Goal: Task Accomplishment & Management: Use online tool/utility

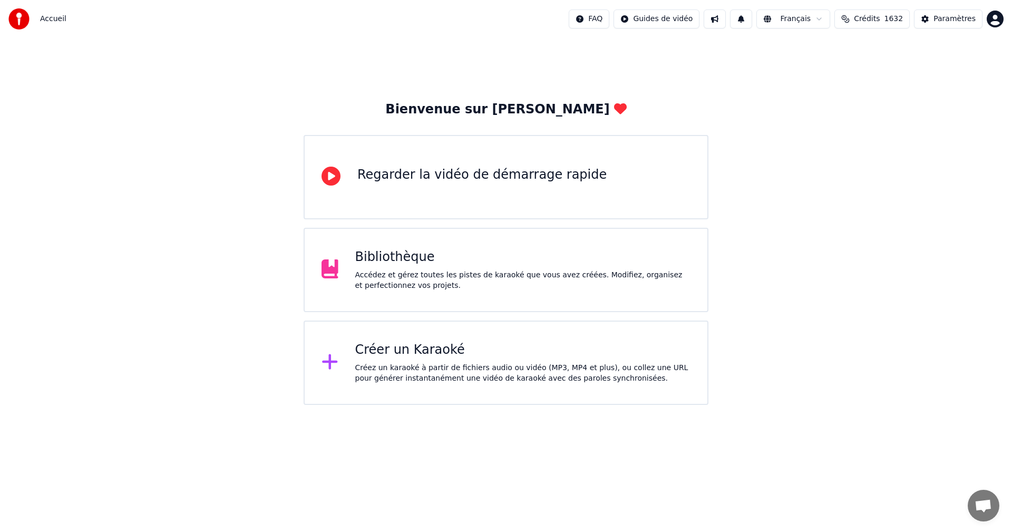
click at [504, 360] on div "Créer un Karaoké Créez un karaoké à partir de fichiers audio ou vidéo (MP3, MP4…" at bounding box center [523, 363] width 336 height 42
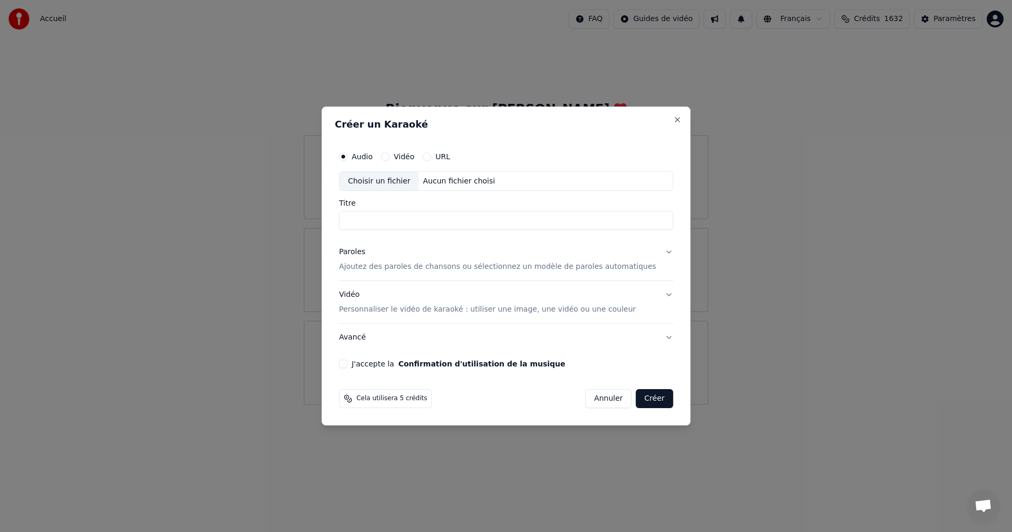
click at [504, 360] on button "Confirmation d'utilisation de la musique" at bounding box center [481, 363] width 167 height 7
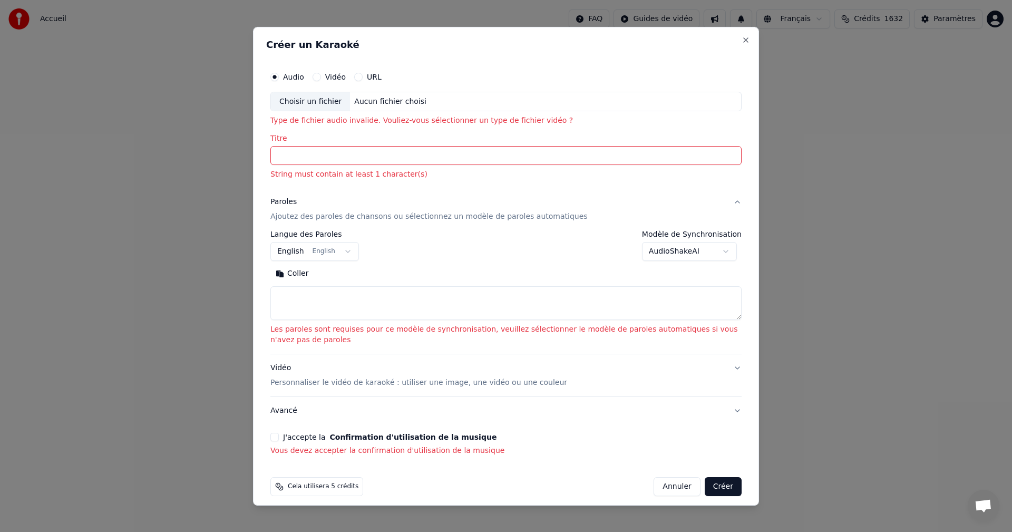
click at [384, 102] on div "Aucun fichier choisi" at bounding box center [390, 101] width 81 height 11
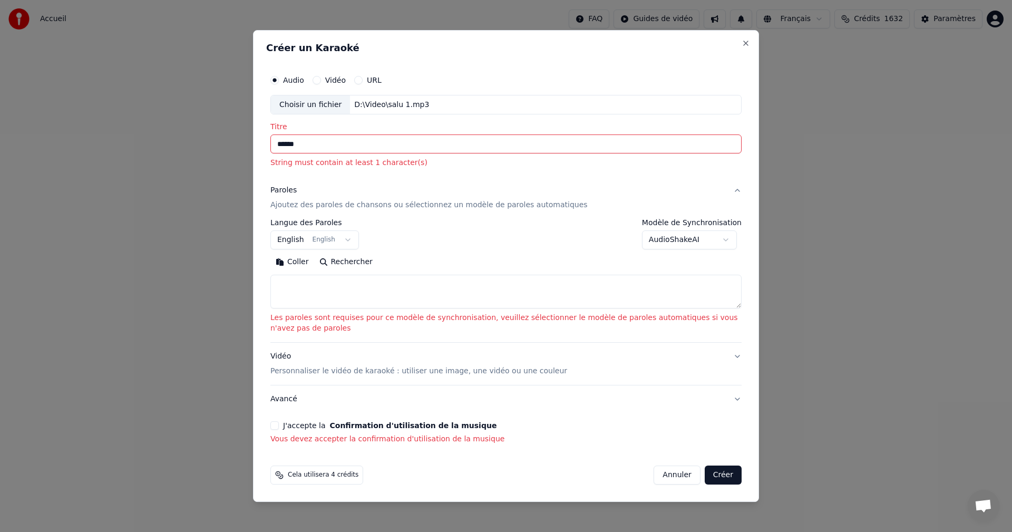
click at [319, 103] on div "Choisir un fichier" at bounding box center [310, 104] width 79 height 19
drag, startPoint x: 324, startPoint y: 145, endPoint x: 294, endPoint y: 149, distance: 30.2
click at [294, 149] on input "******" at bounding box center [505, 144] width 471 height 19
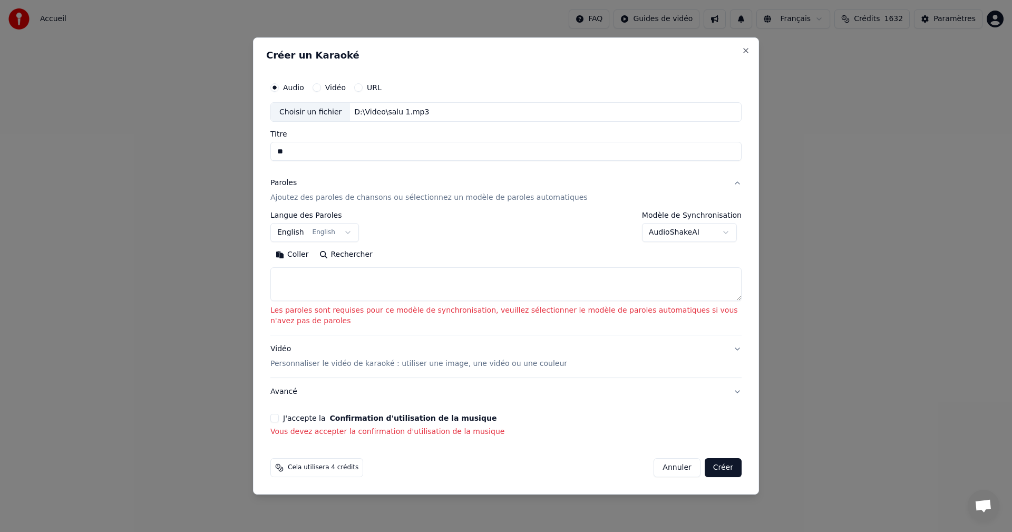
type input "*"
click at [413, 147] on input "****" at bounding box center [505, 151] width 471 height 19
drag, startPoint x: 350, startPoint y: 153, endPoint x: 260, endPoint y: 145, distance: 90.5
click at [253, 143] on div "**********" at bounding box center [506, 265] width 506 height 457
type input "**********"
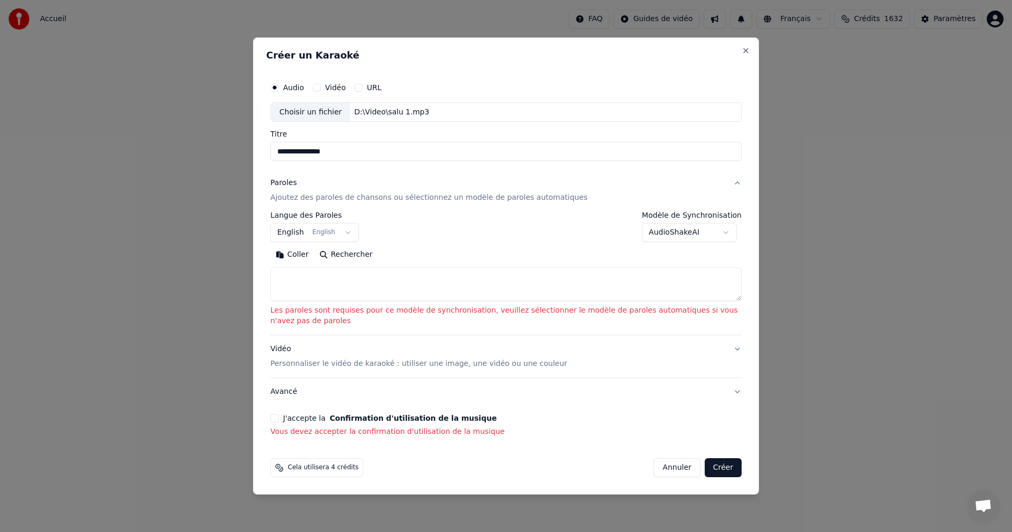
paste textarea "**********"
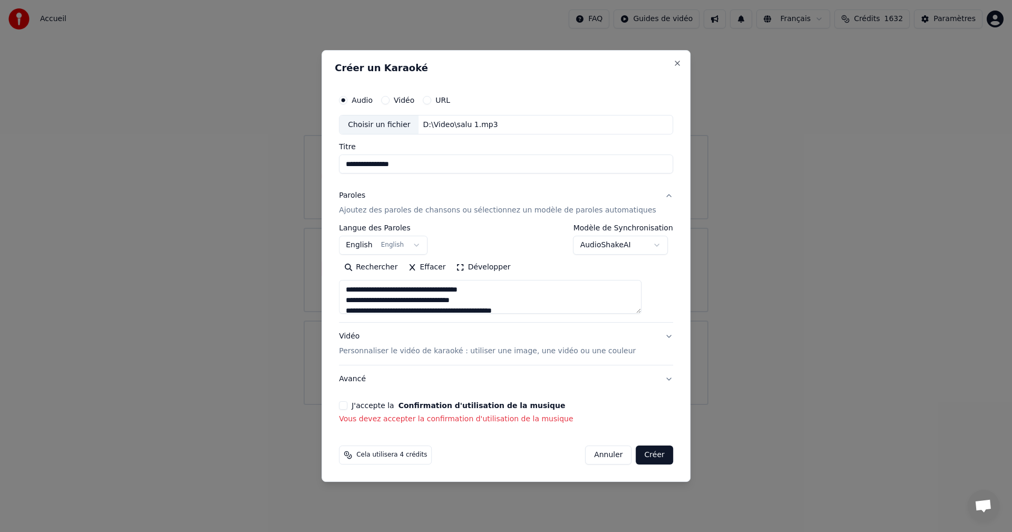
scroll to position [14, 0]
type textarea "**********"
click at [364, 338] on div "Vidéo Personnaliser le vidéo de karaoké : utiliser une image, une vidéo ou une …" at bounding box center [487, 343] width 297 height 25
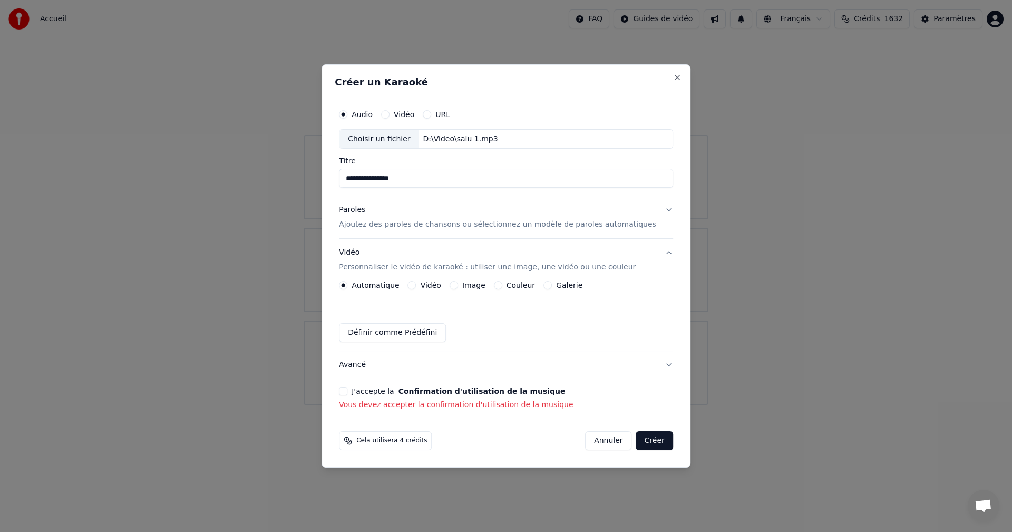
click at [416, 285] on button "Vidéo" at bounding box center [412, 285] width 8 height 8
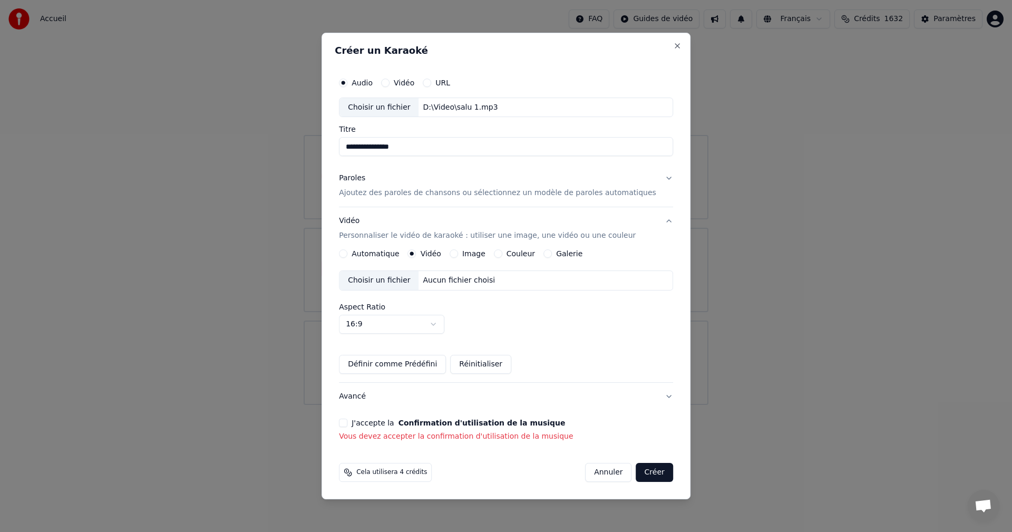
click at [411, 281] on div "Choisir un fichier" at bounding box center [378, 280] width 79 height 19
click at [347, 426] on button "J'accepte la Confirmation d'utilisation de la musique" at bounding box center [343, 422] width 8 height 8
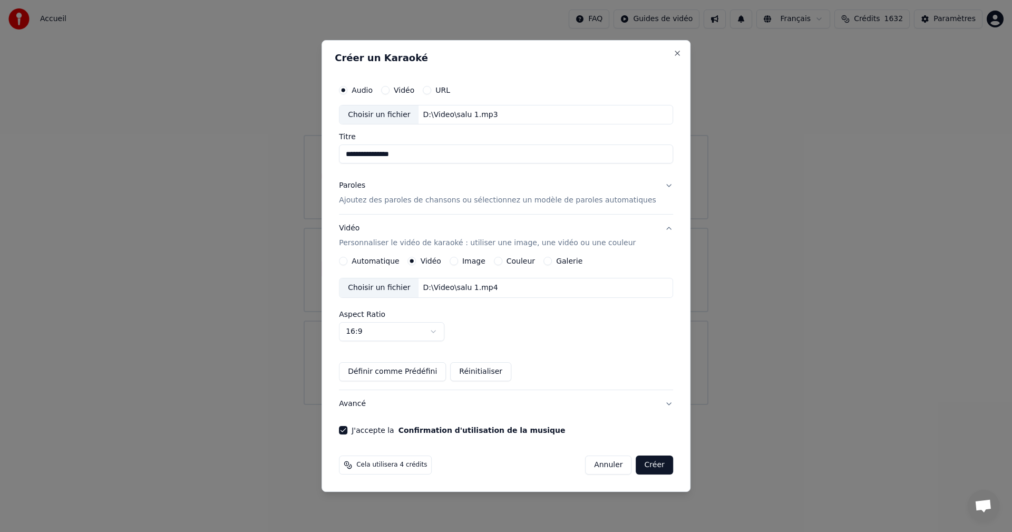
click at [409, 203] on p "Ajoutez des paroles de chansons ou sélectionnez un modèle de paroles automatiqu…" at bounding box center [497, 201] width 317 height 11
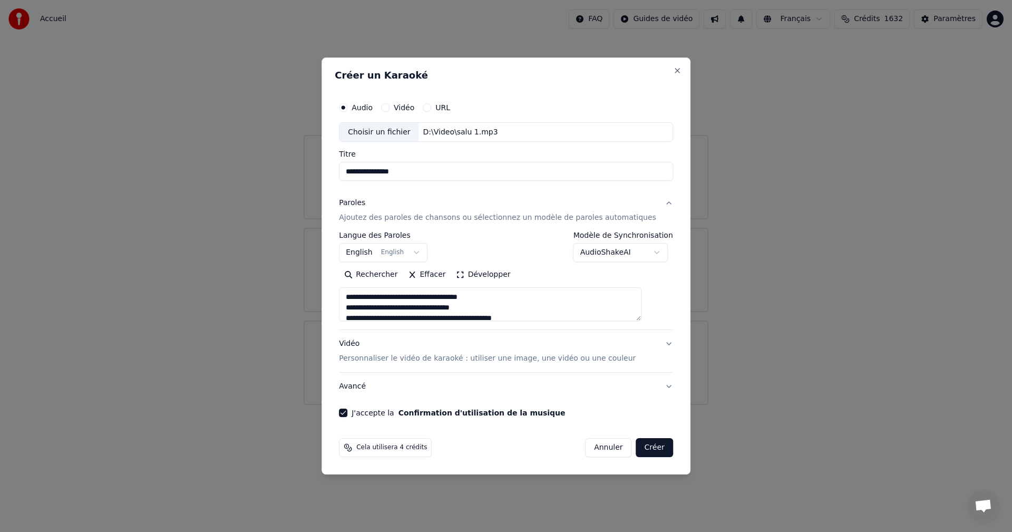
click at [647, 449] on button "Créer" at bounding box center [654, 447] width 37 height 19
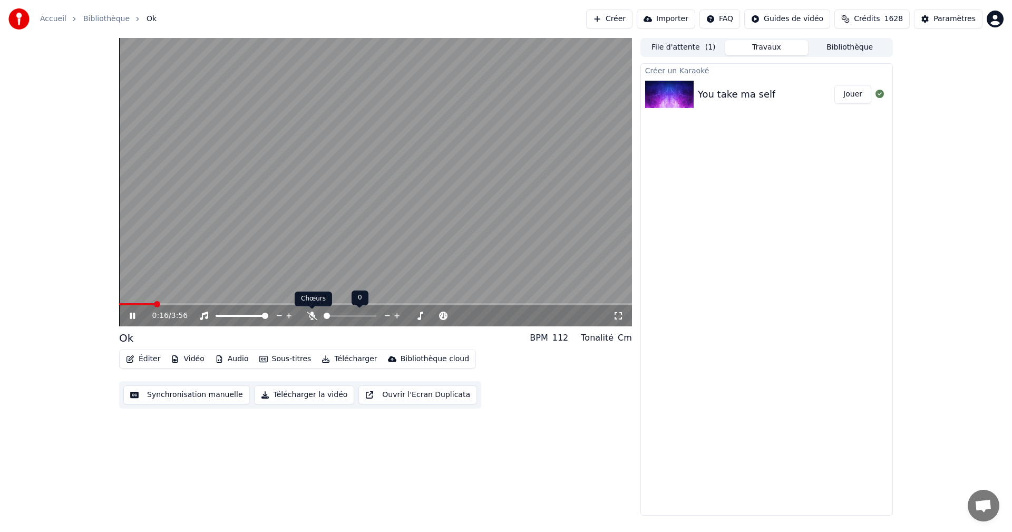
click at [314, 317] on icon at bounding box center [312, 315] width 11 height 8
click at [623, 318] on div "1:21 / 3:56" at bounding box center [375, 315] width 504 height 11
click at [621, 317] on icon at bounding box center [618, 315] width 11 height 8
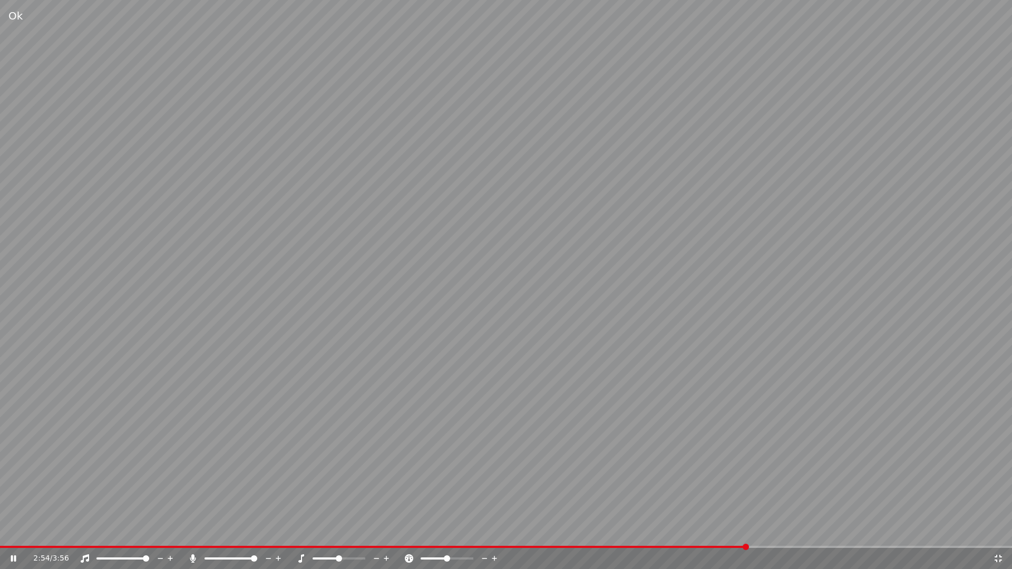
click at [20, 14] on div "Ok" at bounding box center [15, 15] width 14 height 15
click at [669, 531] on span at bounding box center [374, 547] width 749 height 2
drag, startPoint x: 555, startPoint y: 540, endPoint x: 606, endPoint y: 520, distance: 54.4
click at [582, 531] on video at bounding box center [506, 284] width 1012 height 569
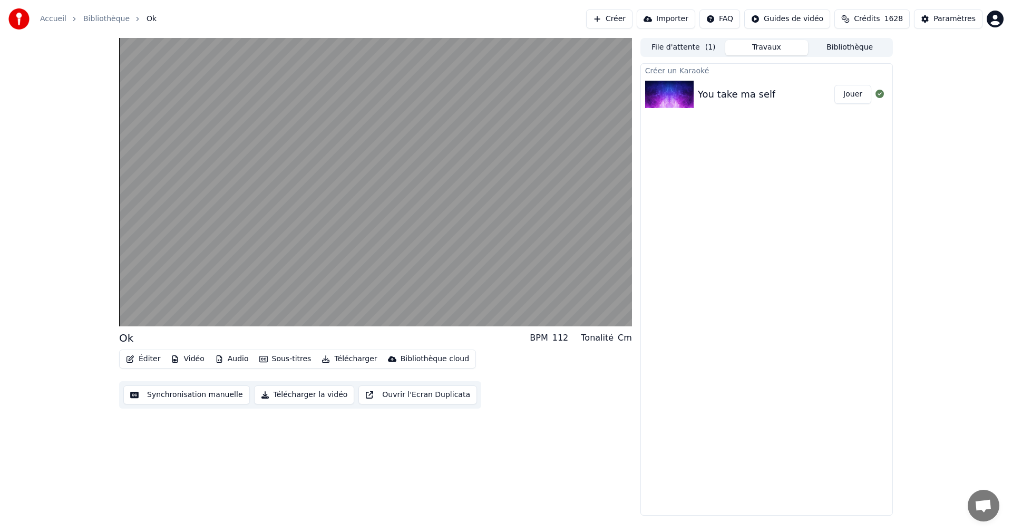
click at [678, 50] on button "File d'attente ( 1 )" at bounding box center [683, 47] width 83 height 15
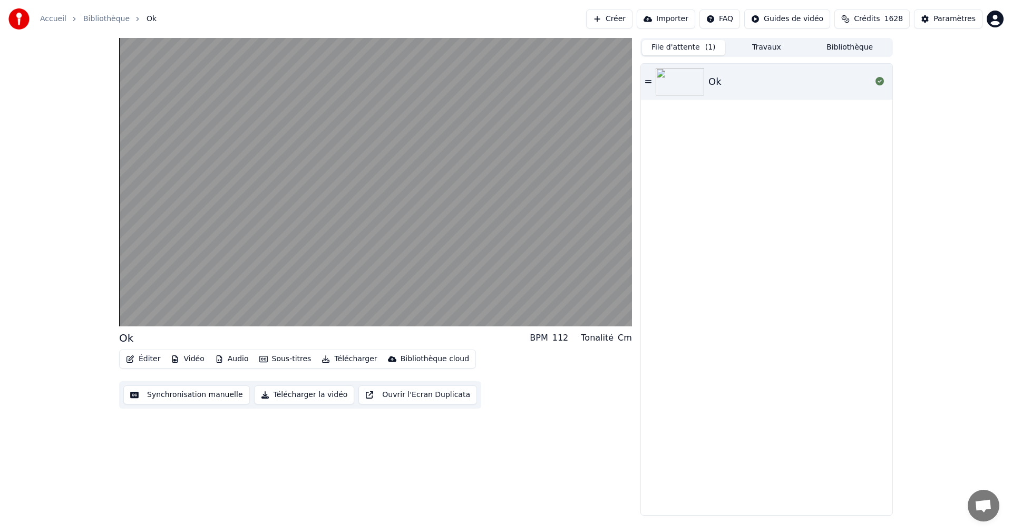
click at [649, 81] on icon at bounding box center [648, 81] width 6 height 3
click at [649, 80] on icon at bounding box center [648, 81] width 6 height 7
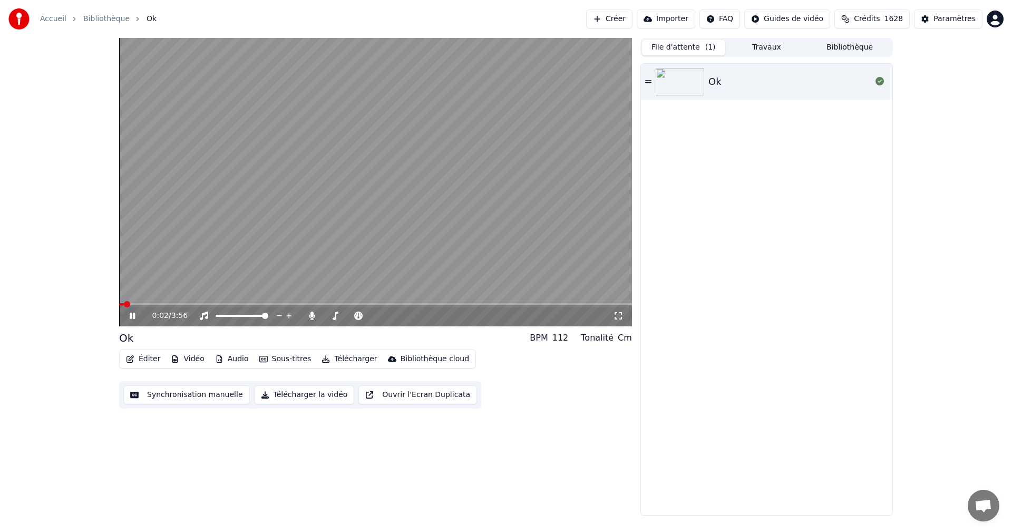
click at [387, 173] on video at bounding box center [375, 182] width 513 height 288
click at [645, 84] on icon at bounding box center [648, 81] width 6 height 7
click at [851, 44] on button "Bibliothèque" at bounding box center [849, 47] width 83 height 15
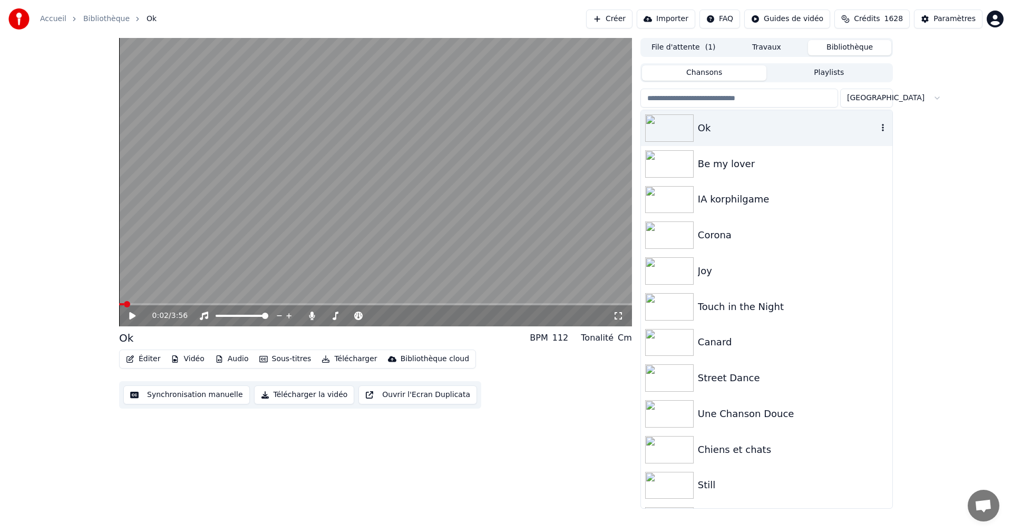
click at [877, 133] on button "button" at bounding box center [882, 128] width 11 height 13
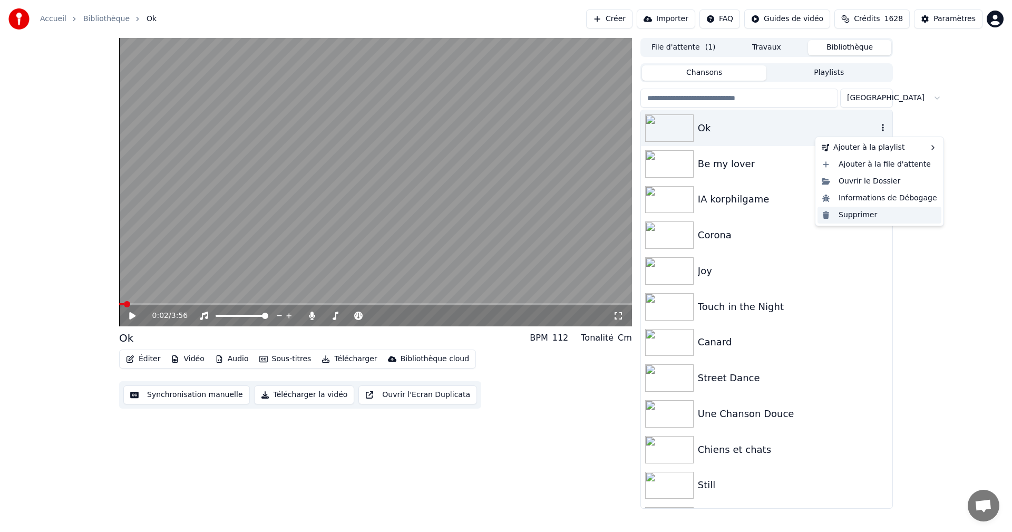
click at [857, 222] on div "Supprimer" at bounding box center [879, 215] width 124 height 17
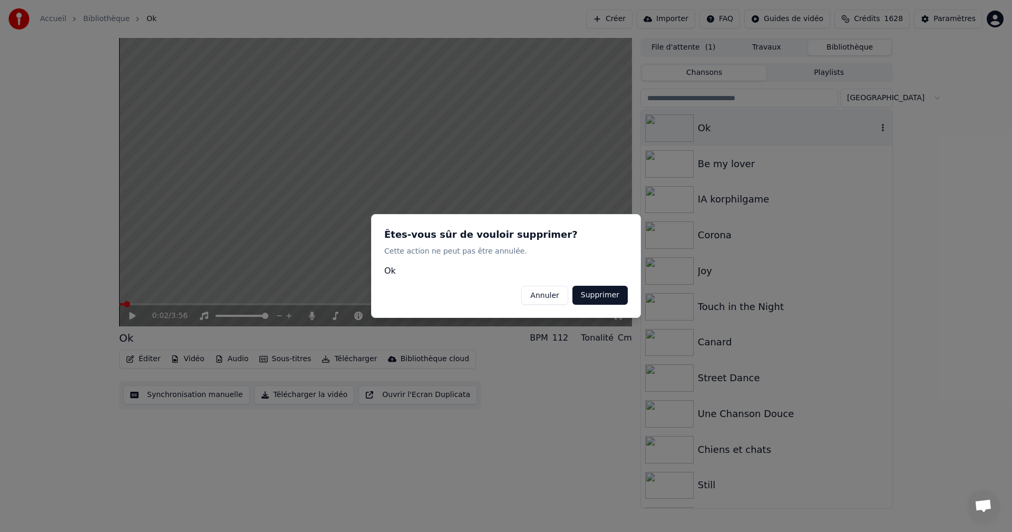
click at [626, 295] on button "Supprimer" at bounding box center [599, 295] width 55 height 19
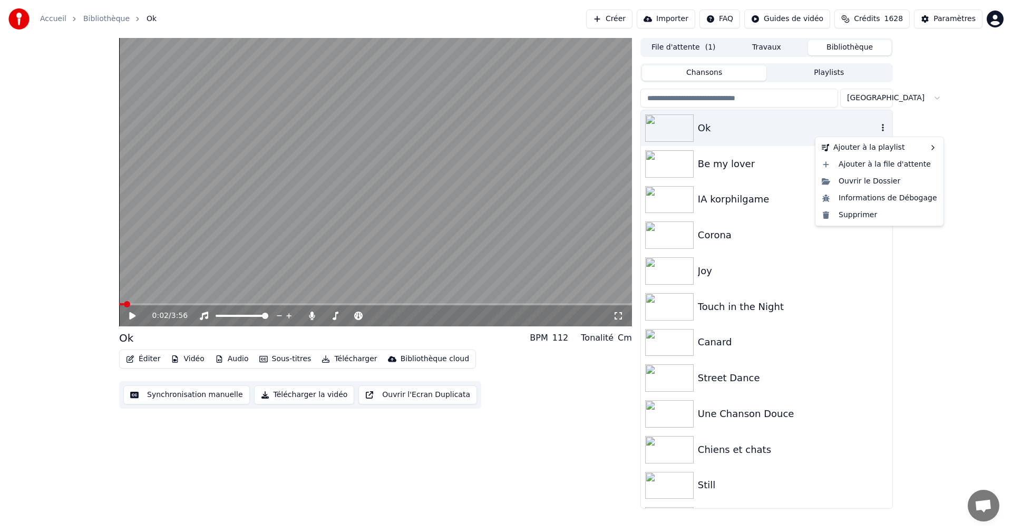
click at [870, 136] on body "Accueil Bibliothèque Ok Créer Importer FAQ Guides de vidéo Crédits 1628 Paramèt…" at bounding box center [506, 266] width 1012 height 532
click at [847, 213] on div "Supprimer" at bounding box center [879, 215] width 124 height 17
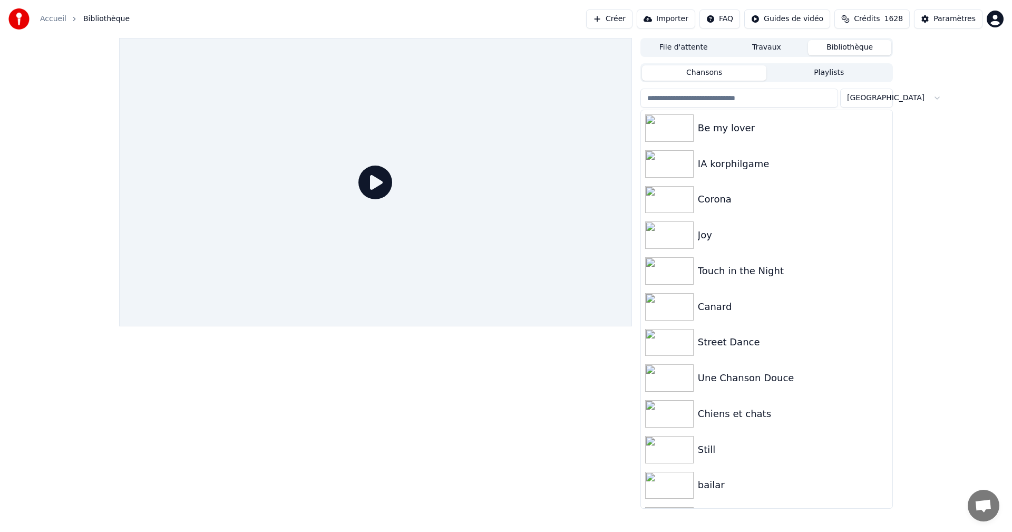
click at [30, 16] on div at bounding box center [21, 18] width 27 height 21
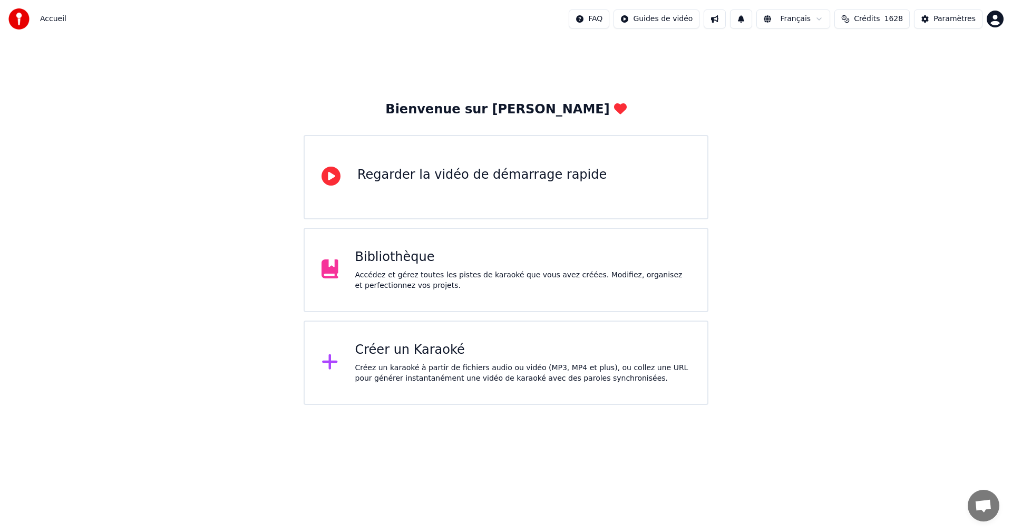
click at [339, 361] on div at bounding box center [333, 362] width 25 height 21
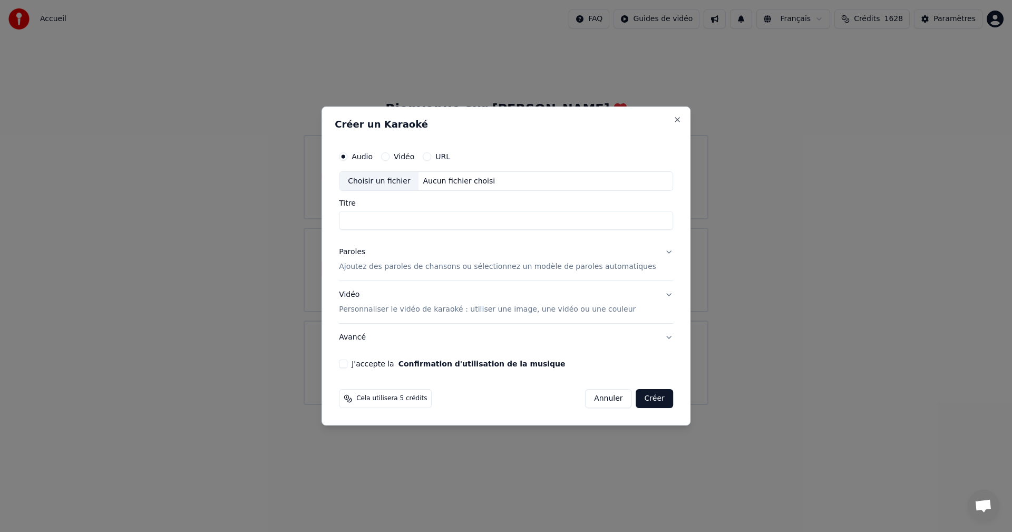
click at [479, 184] on div "Aucun fichier choisi" at bounding box center [459, 181] width 81 height 11
click at [673, 121] on button "Close" at bounding box center [677, 119] width 8 height 8
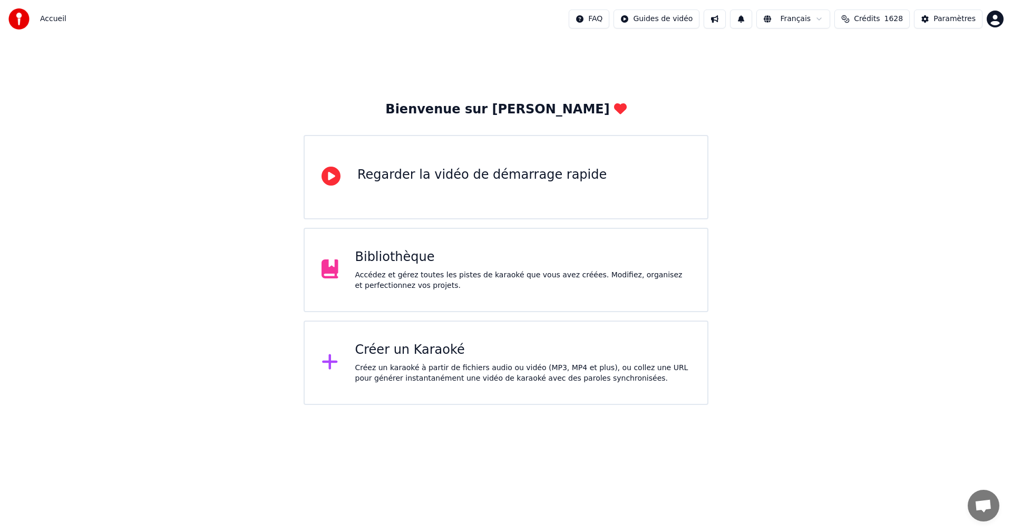
click at [402, 375] on div "Créez un karaoké à partir de fichiers audio ou vidéo (MP3, MP4 et plus), ou col…" at bounding box center [523, 373] width 336 height 21
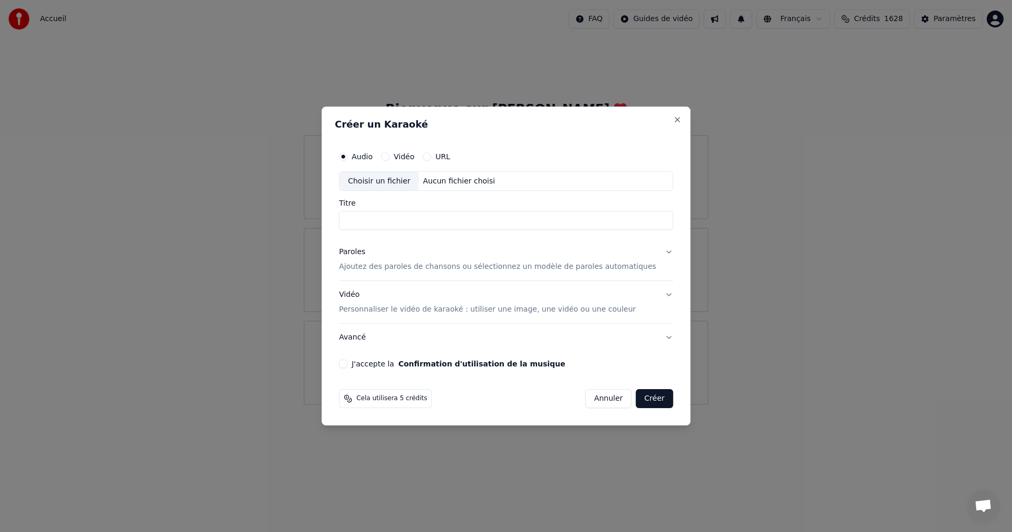
click at [422, 220] on input "Titre" at bounding box center [506, 220] width 334 height 19
click at [435, 184] on div "Aucun fichier choisi" at bounding box center [459, 181] width 81 height 11
type input "******"
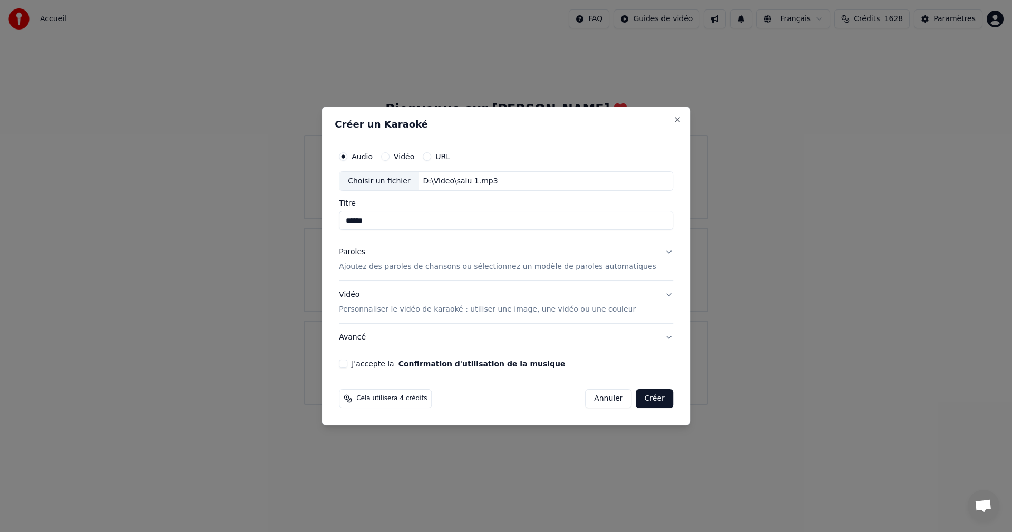
click at [425, 308] on p "Personnaliser le vidéo de karaoké : utiliser une image, une vidéo ou une couleur" at bounding box center [487, 309] width 297 height 11
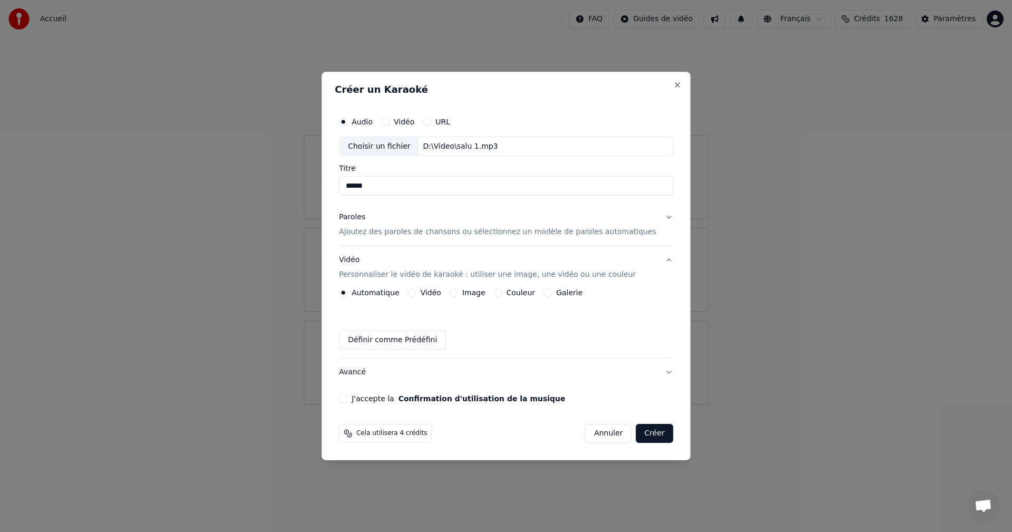
click at [425, 308] on div "Automatique Vidéo Image Couleur Galerie Définir comme Prédéfini" at bounding box center [506, 318] width 334 height 61
click at [416, 294] on button "Vidéo" at bounding box center [412, 292] width 8 height 8
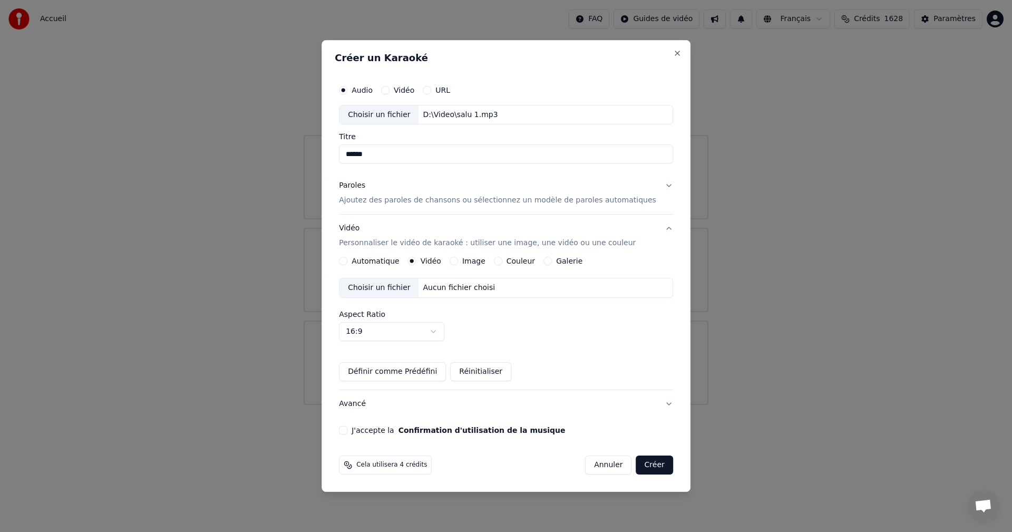
click at [457, 289] on div "Aucun fichier choisi" at bounding box center [459, 287] width 81 height 11
click at [399, 202] on p "Ajoutez des paroles de chansons ou sélectionnez un modèle de paroles automatiqu…" at bounding box center [497, 201] width 317 height 11
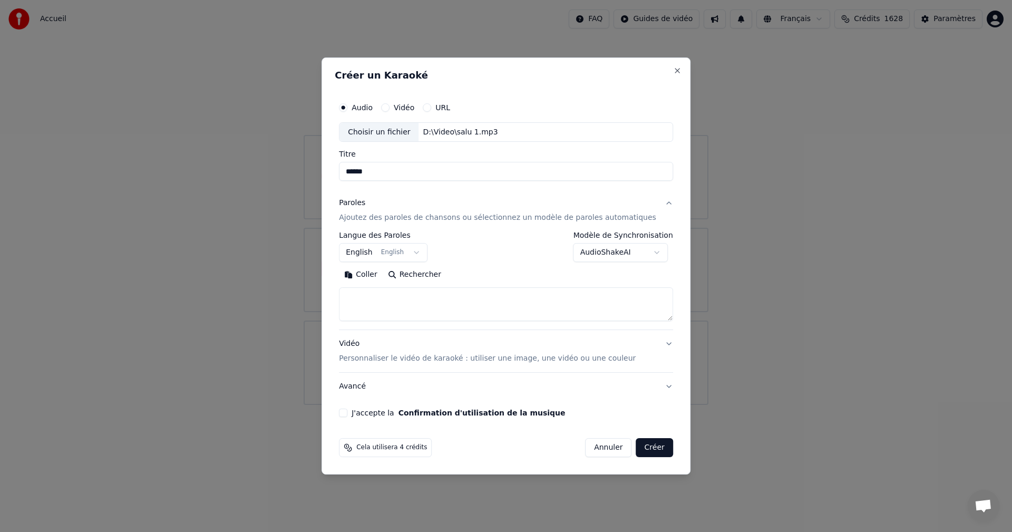
paste textarea "**********"
type textarea "**********"
click at [446, 274] on button "Effacer" at bounding box center [427, 275] width 48 height 17
click at [428, 291] on textarea at bounding box center [490, 305] width 303 height 34
paste textarea "**********"
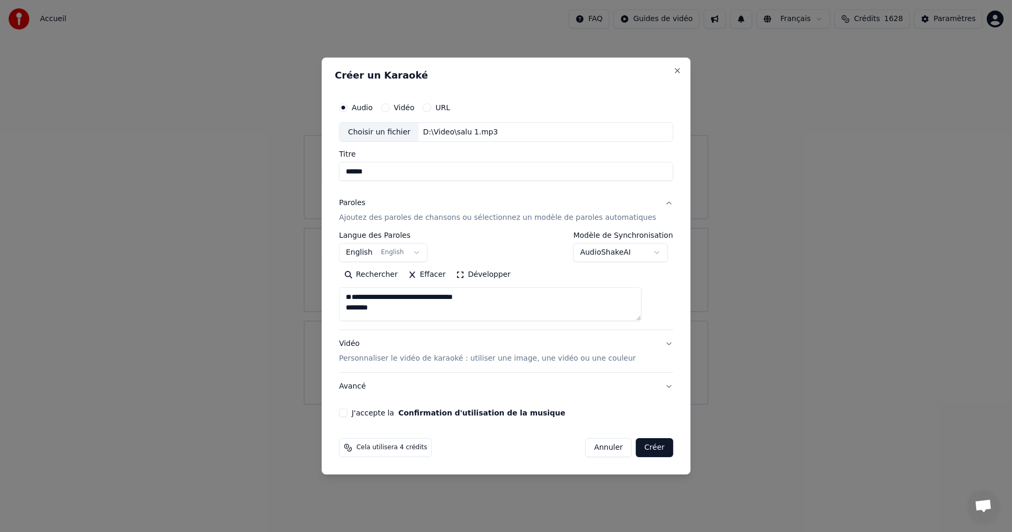
scroll to position [635, 0]
click at [541, 294] on textarea at bounding box center [490, 305] width 303 height 34
type textarea "**********"
drag, startPoint x: 404, startPoint y: 174, endPoint x: 353, endPoint y: 174, distance: 51.1
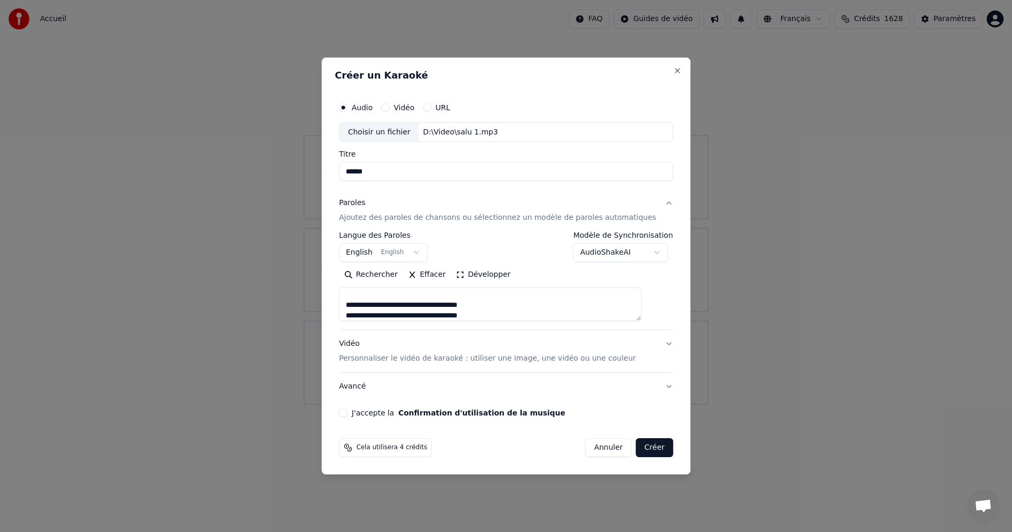
click at [353, 174] on div "**********" at bounding box center [506, 257] width 343 height 329
click at [529, 286] on div "Rechercher Effacer Développer" at bounding box center [506, 294] width 334 height 55
drag, startPoint x: 483, startPoint y: 173, endPoint x: 372, endPoint y: 169, distance: 111.3
click at [336, 169] on body "**********" at bounding box center [506, 202] width 1012 height 405
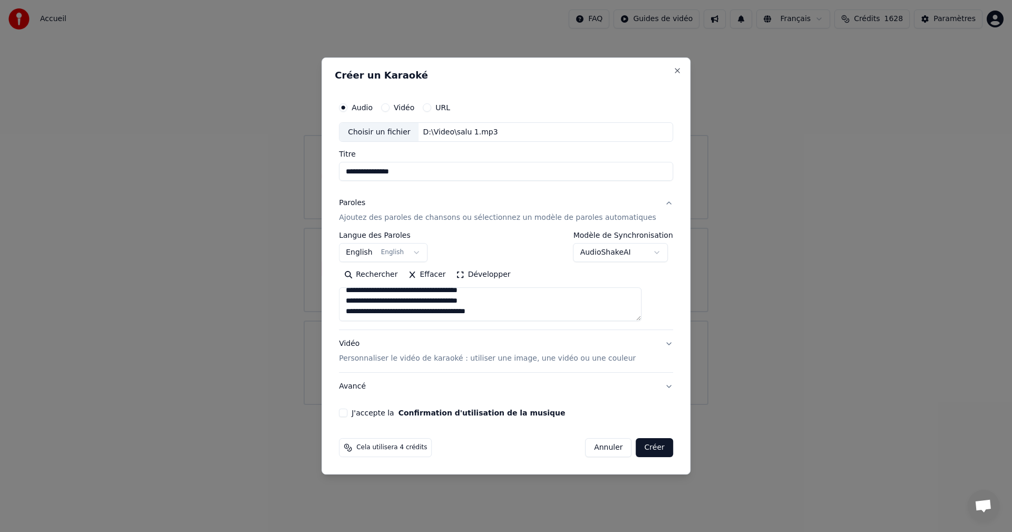
type input "**********"
click at [651, 451] on button "Créer" at bounding box center [654, 447] width 37 height 19
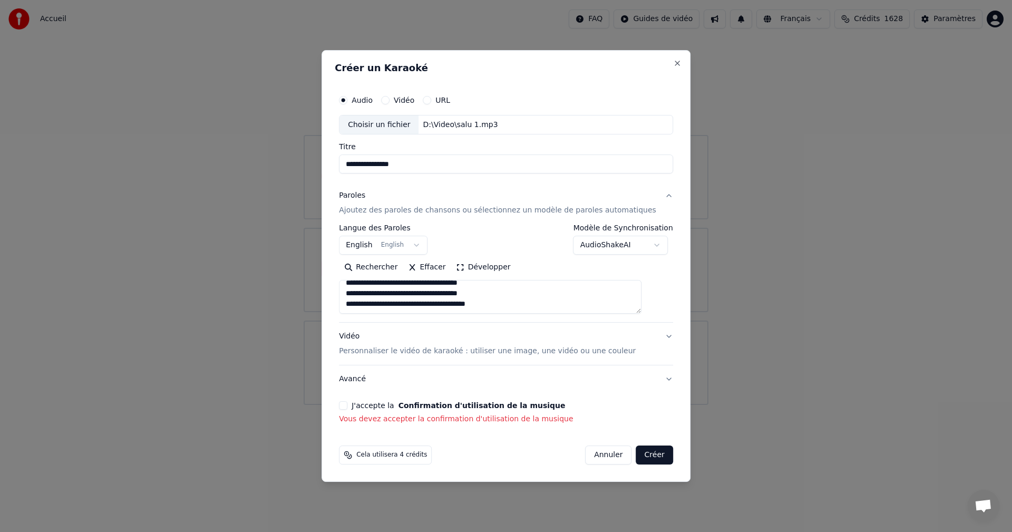
click at [347, 404] on button "J'accepte la Confirmation d'utilisation de la musique" at bounding box center [343, 405] width 8 height 8
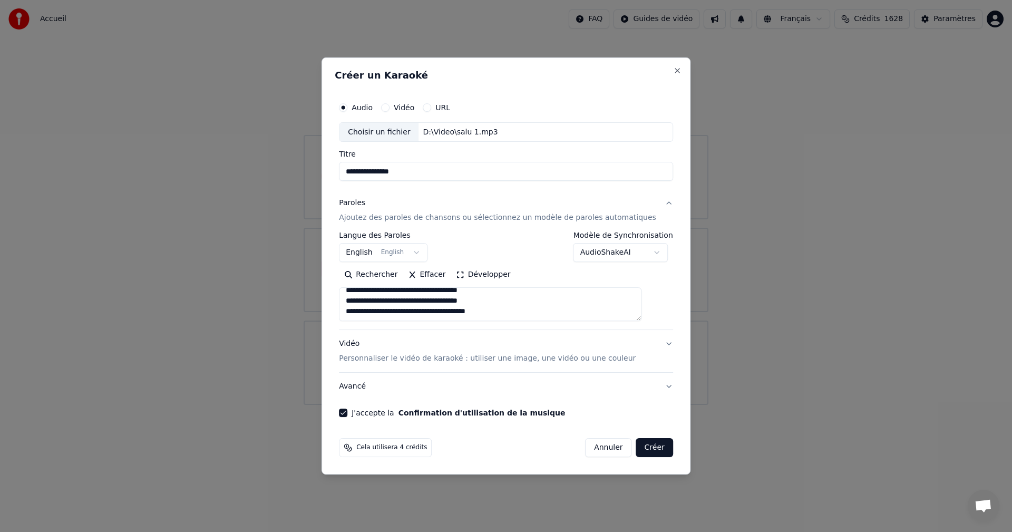
click at [636, 456] on button "Créer" at bounding box center [654, 447] width 37 height 19
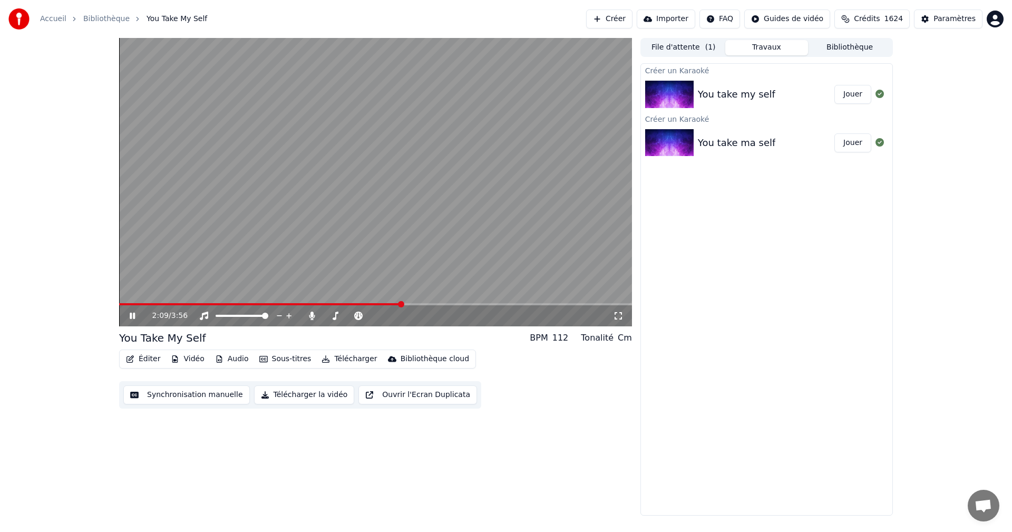
click at [619, 319] on icon at bounding box center [618, 315] width 11 height 8
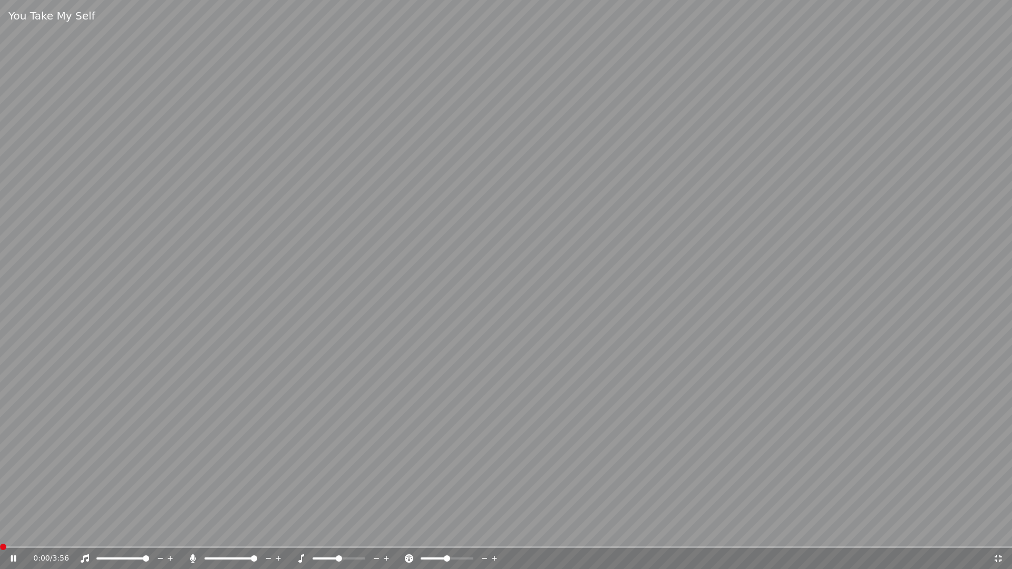
click at [0, 531] on span at bounding box center [0, 547] width 0 height 2
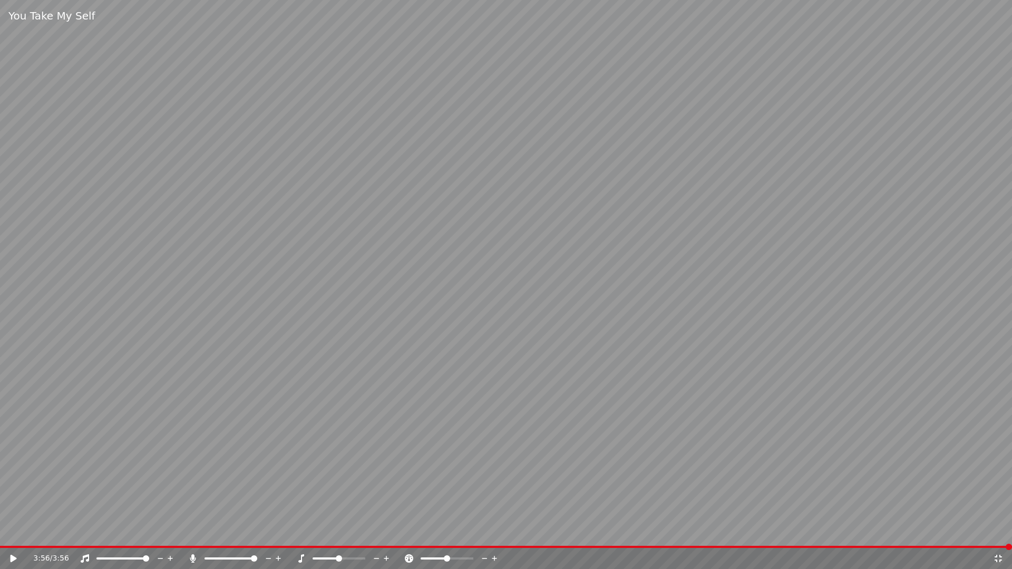
click at [998, 531] on icon at bounding box center [998, 558] width 11 height 8
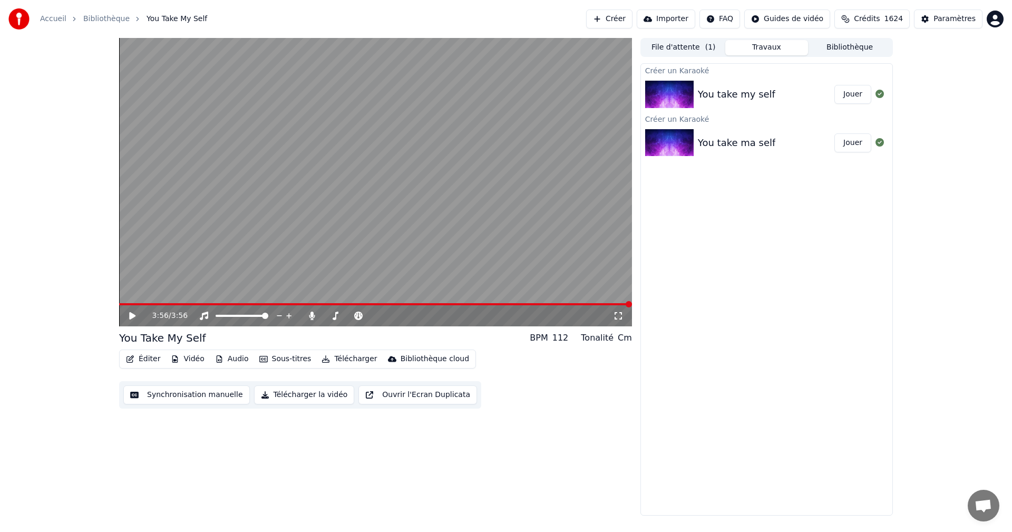
click at [270, 402] on button "Télécharger la vidéo" at bounding box center [304, 394] width 101 height 19
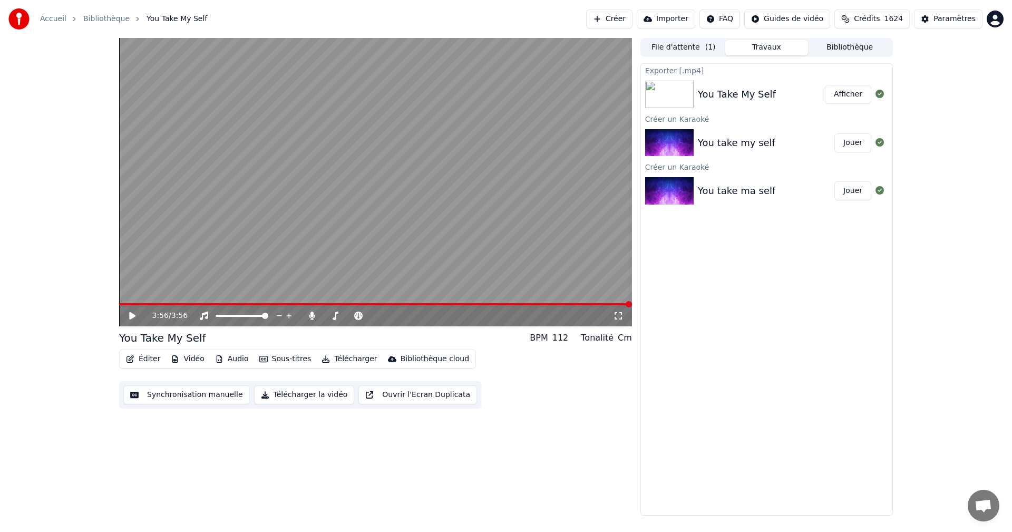
click at [845, 85] on button "Afficher" at bounding box center [848, 94] width 46 height 19
